Goal: Navigation & Orientation: Find specific page/section

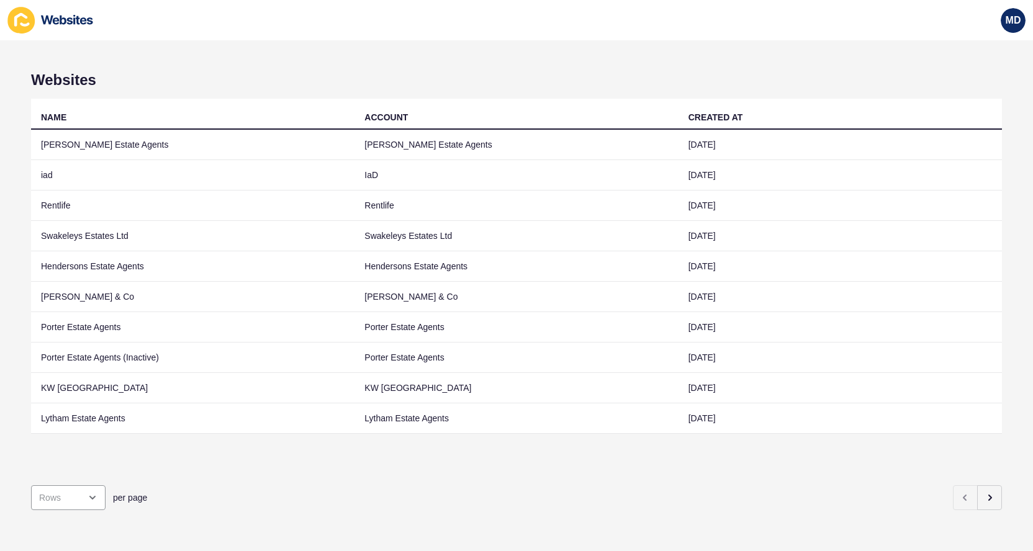
click at [501, 516] on div "per page" at bounding box center [516, 498] width 971 height 45
click at [991, 510] on button "button" at bounding box center [989, 498] width 25 height 25
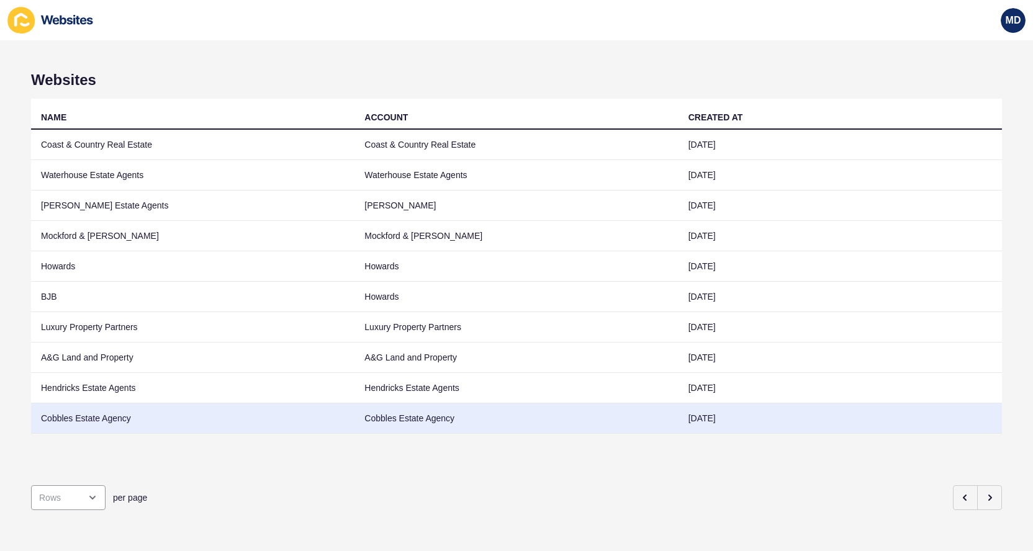
click at [185, 412] on td "Cobbles Estate Agency" at bounding box center [193, 419] width 324 height 30
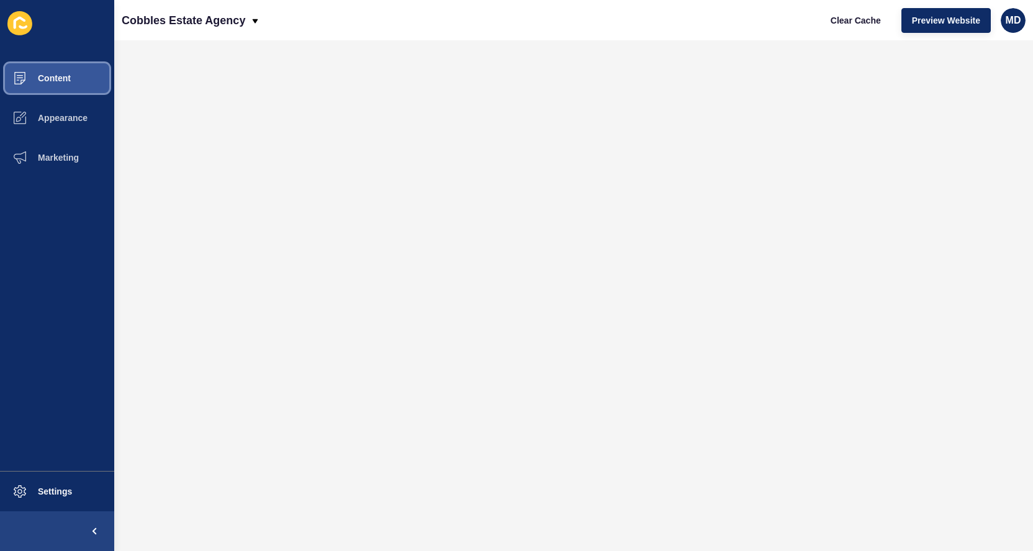
click at [102, 81] on button "Content" at bounding box center [57, 78] width 114 height 40
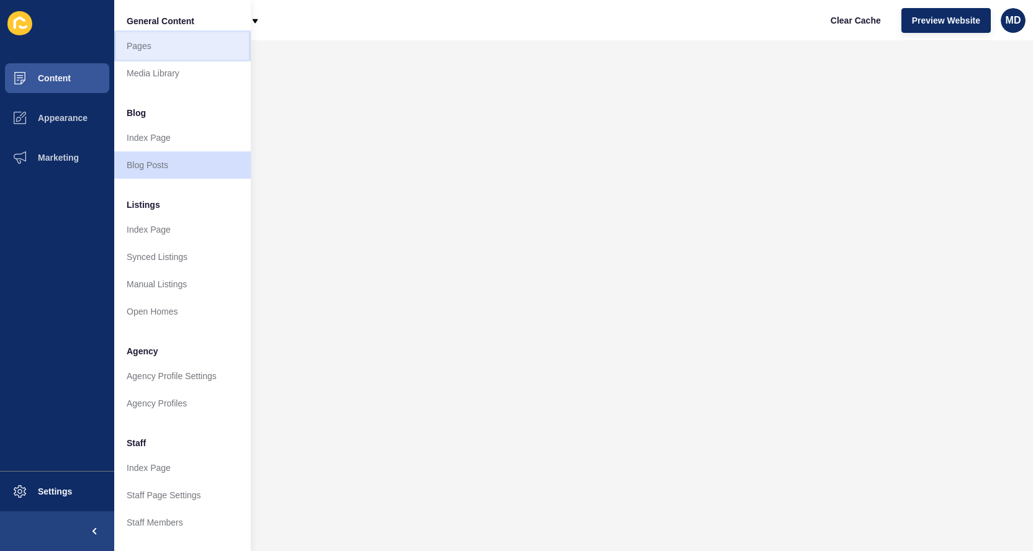
click at [160, 47] on link "Pages" at bounding box center [182, 45] width 137 height 27
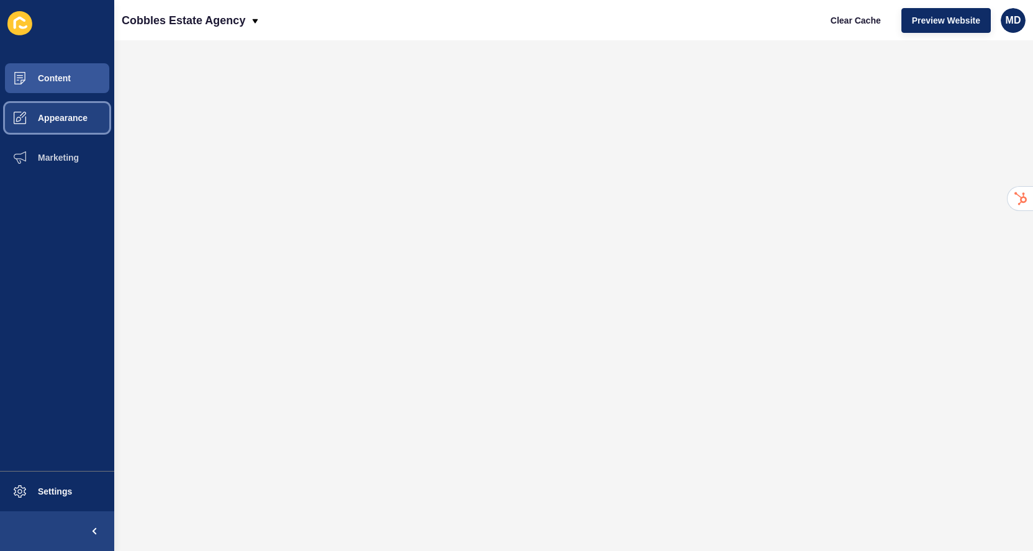
click at [12, 106] on span at bounding box center [20, 118] width 40 height 40
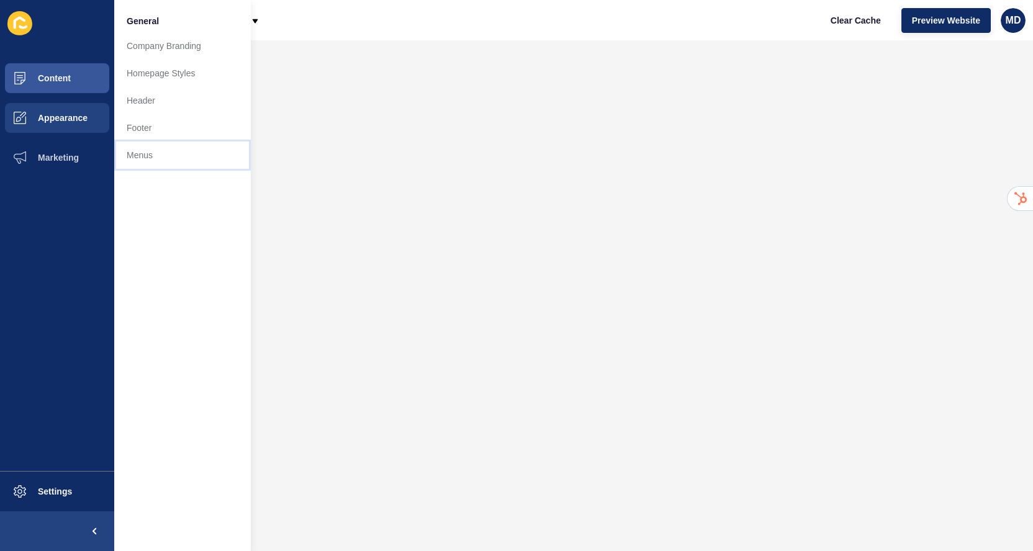
click at [130, 154] on link "Menus" at bounding box center [182, 155] width 137 height 27
